Goal: Find specific page/section: Find specific page/section

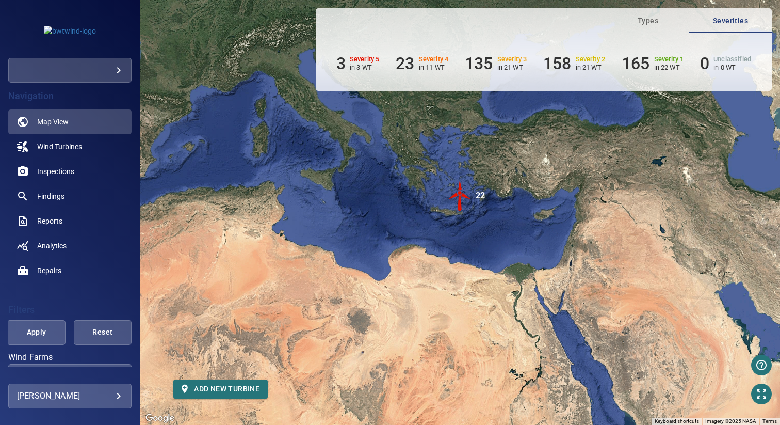
scroll to position [107, 0]
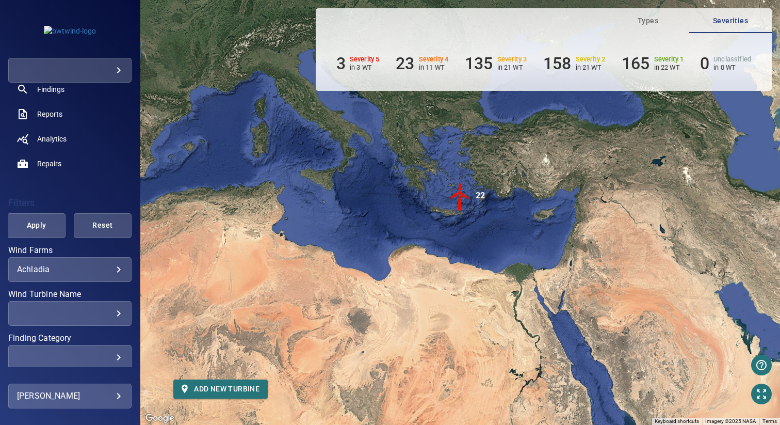
click at [86, 268] on body "**********" at bounding box center [390, 212] width 780 height 425
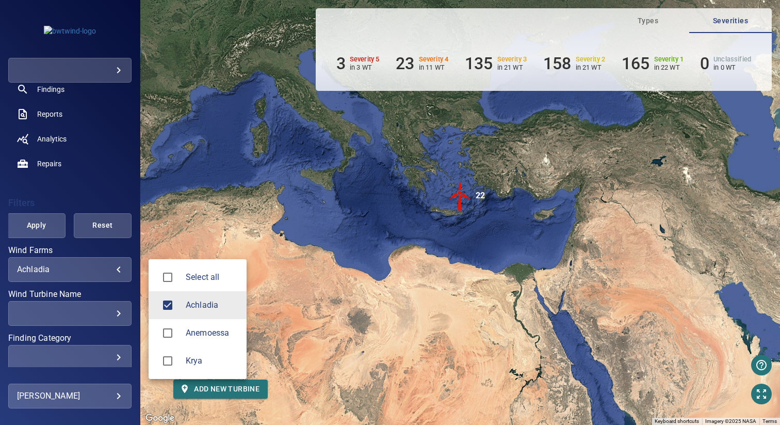
click at [194, 339] on li "Anemoessa" at bounding box center [198, 333] width 98 height 28
click at [192, 364] on span "Krya" at bounding box center [212, 360] width 53 height 12
type input "**********"
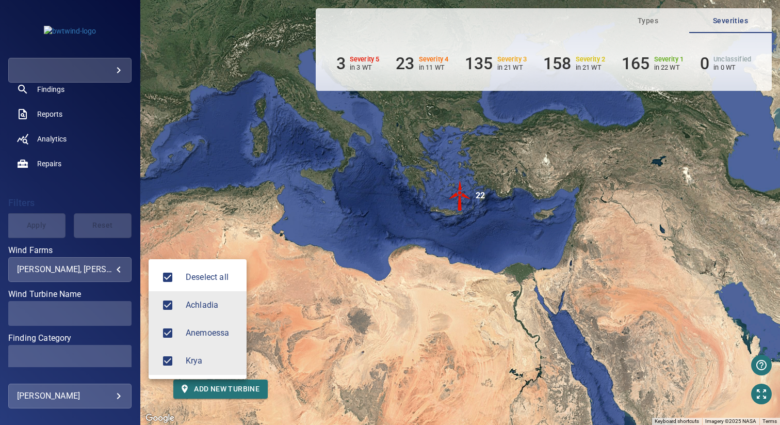
click at [259, 206] on div at bounding box center [390, 212] width 780 height 425
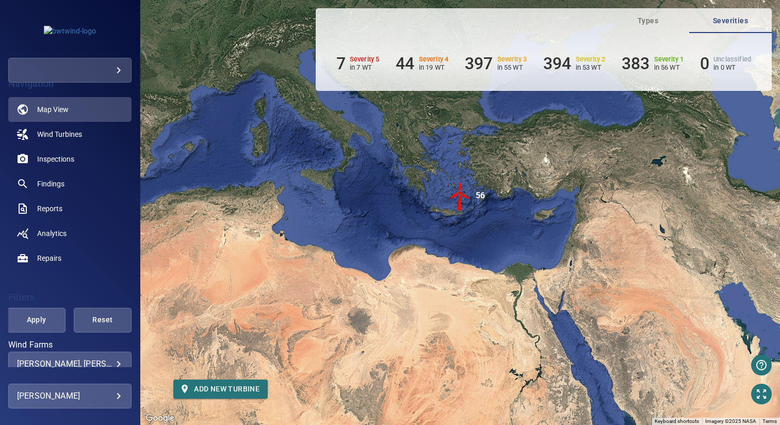
scroll to position [0, 0]
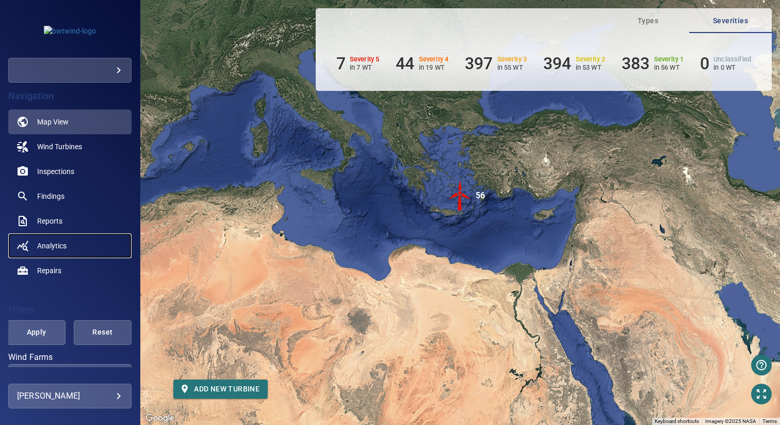
click at [61, 240] on span "Analytics" at bounding box center [51, 245] width 29 height 10
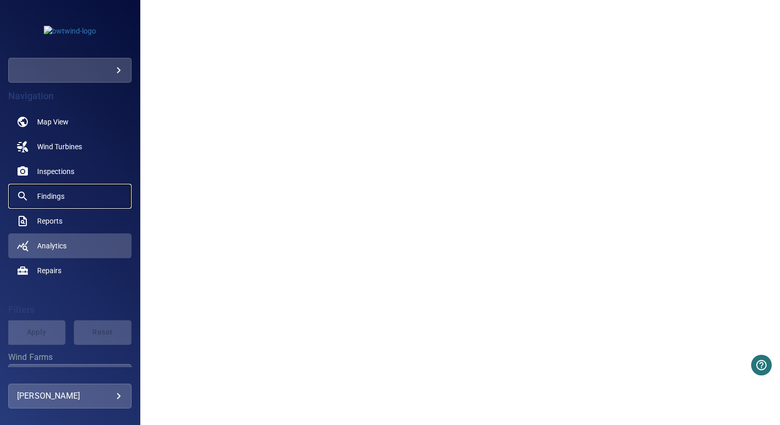
click at [69, 198] on link "Findings" at bounding box center [69, 196] width 123 height 25
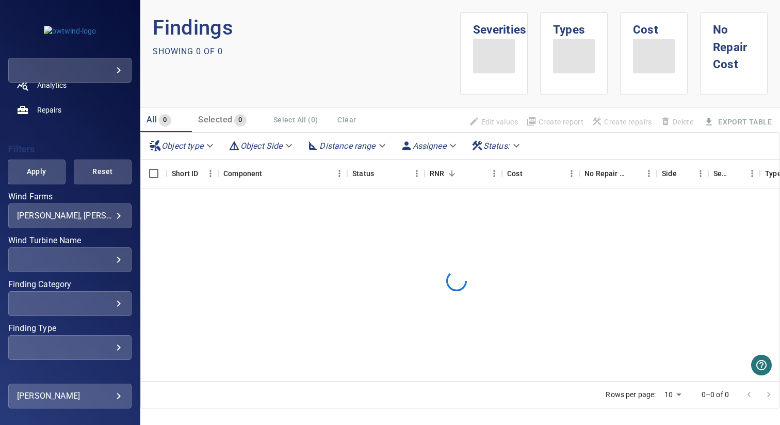
scroll to position [184, 0]
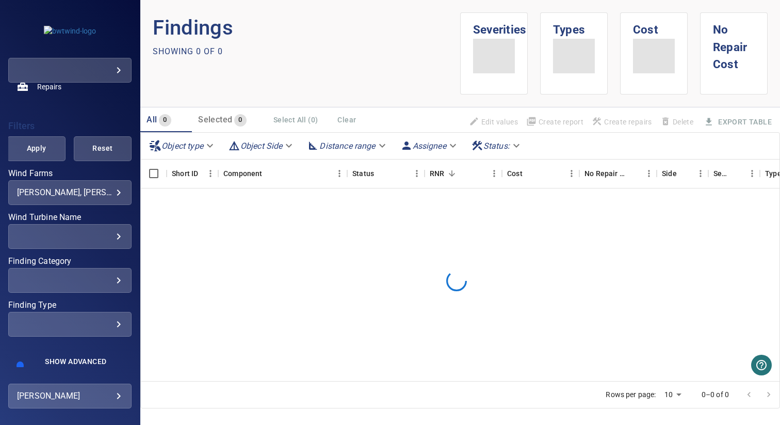
click at [58, 321] on div "​" at bounding box center [70, 324] width 106 height 10
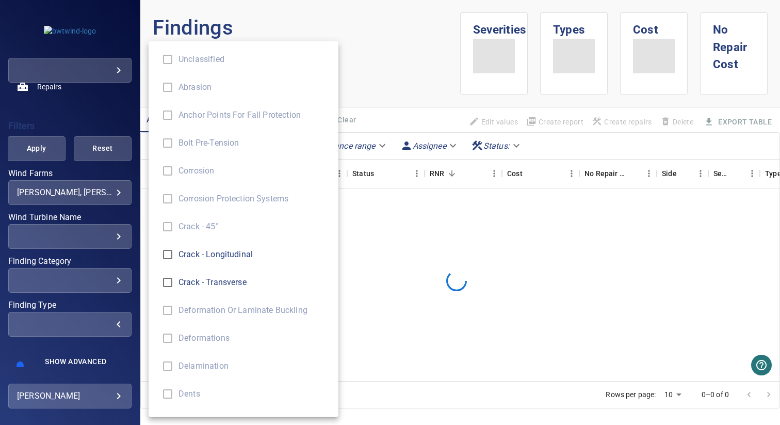
click at [58, 321] on div "Finding Type" at bounding box center [390, 212] width 780 height 425
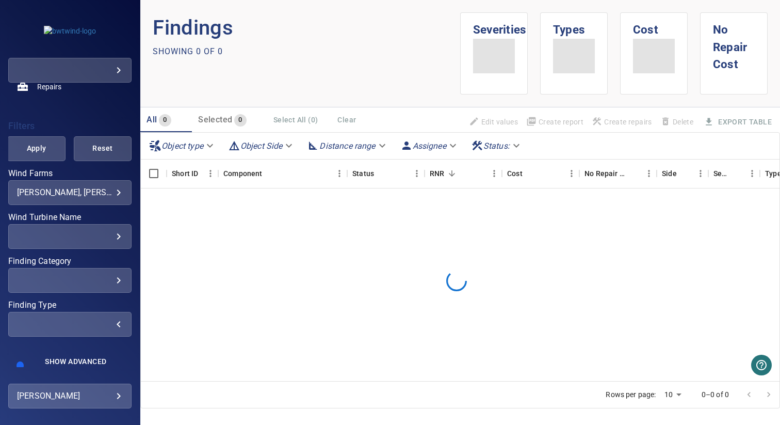
click at [69, 281] on div "​" at bounding box center [70, 280] width 106 height 10
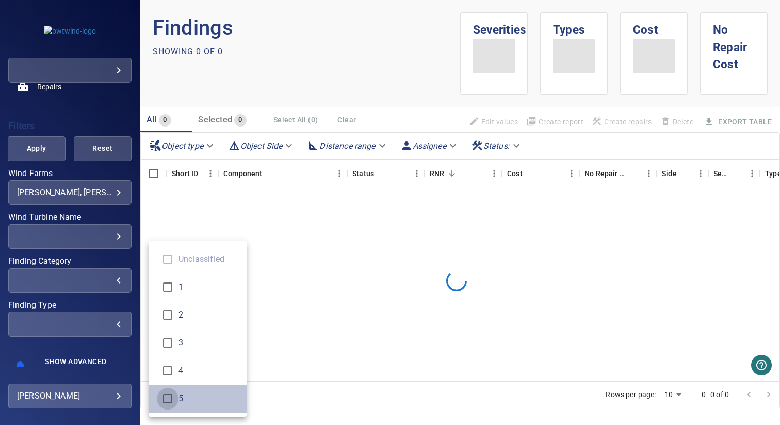
type input "*"
click at [180, 225] on div "Finding Category" at bounding box center [390, 212] width 780 height 425
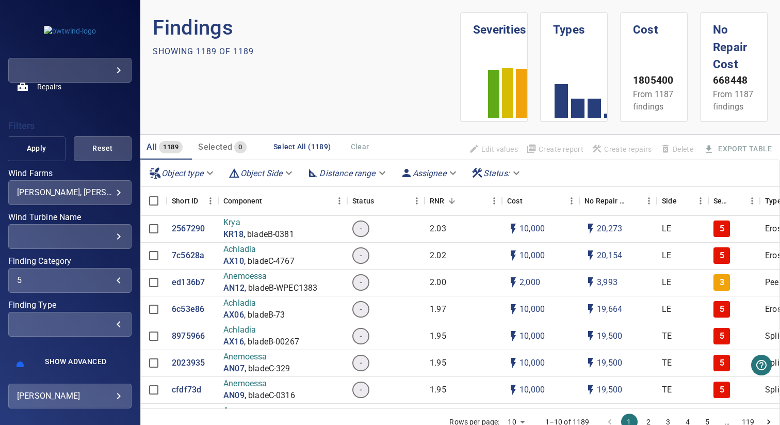
click at [29, 152] on span "Apply" at bounding box center [36, 148] width 32 height 13
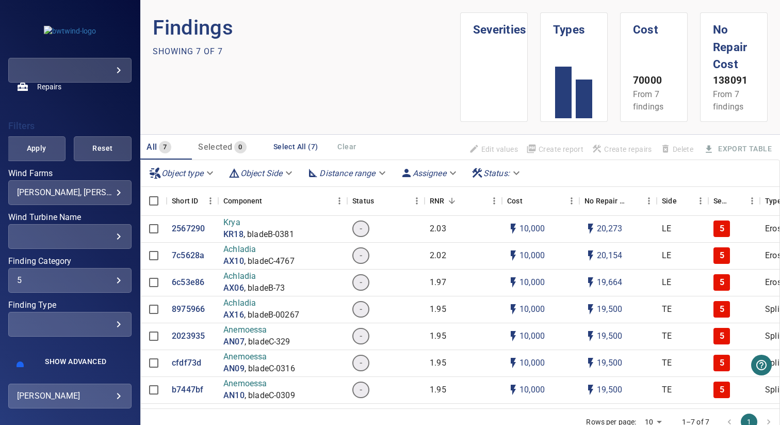
scroll to position [0, 0]
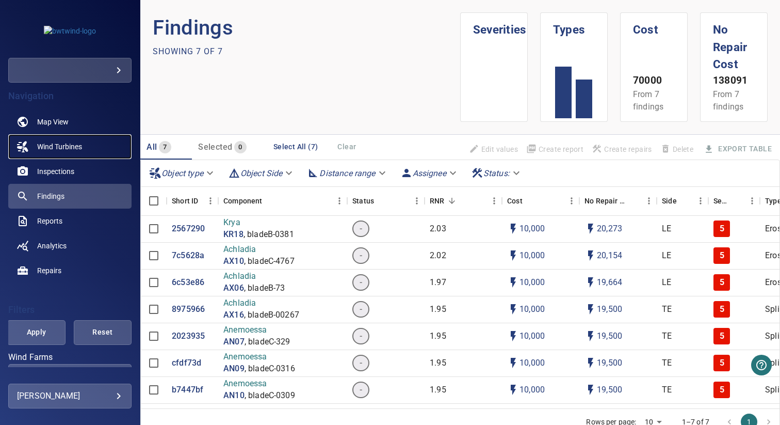
click at [71, 138] on link "Wind Turbines" at bounding box center [69, 146] width 123 height 25
